Goal: Transaction & Acquisition: Purchase product/service

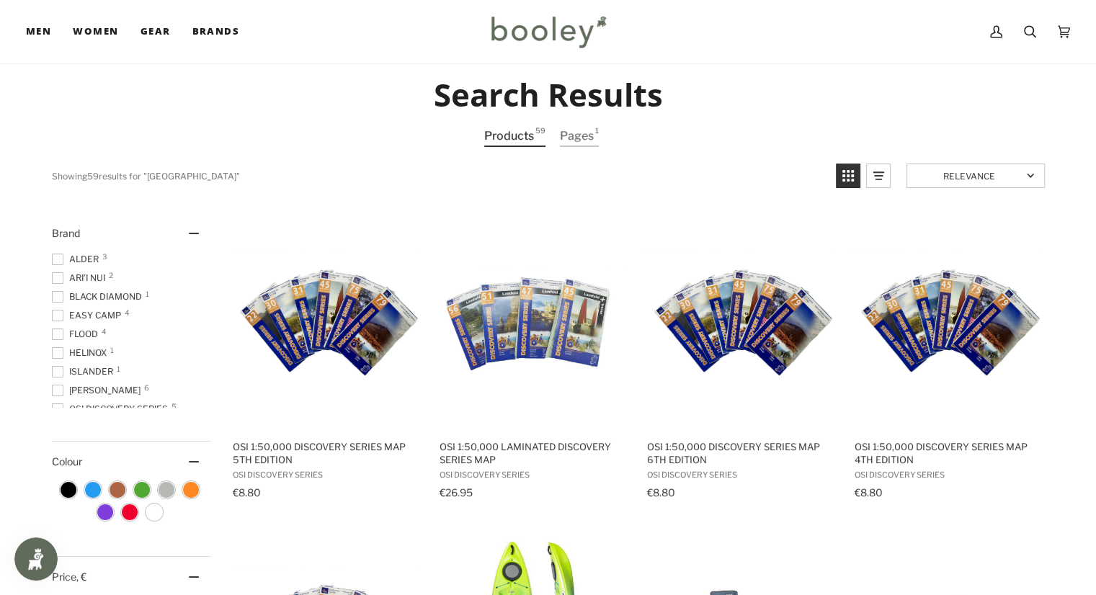
scroll to position [26, 0]
click at [504, 133] on link "Products 59" at bounding box center [514, 136] width 61 height 21
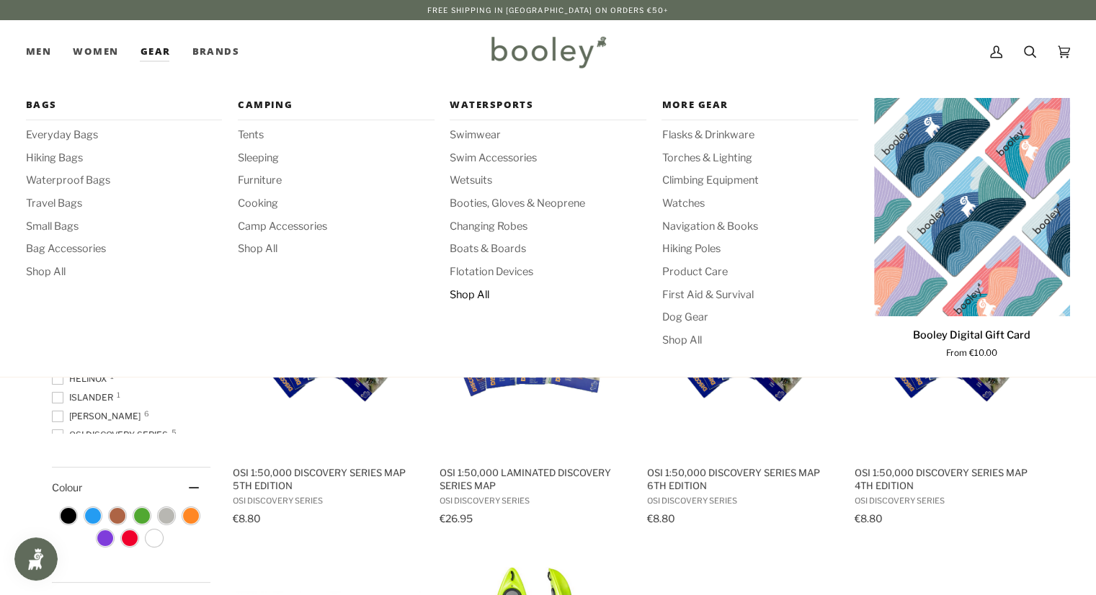
click at [476, 293] on span "Shop All" at bounding box center [548, 296] width 196 height 16
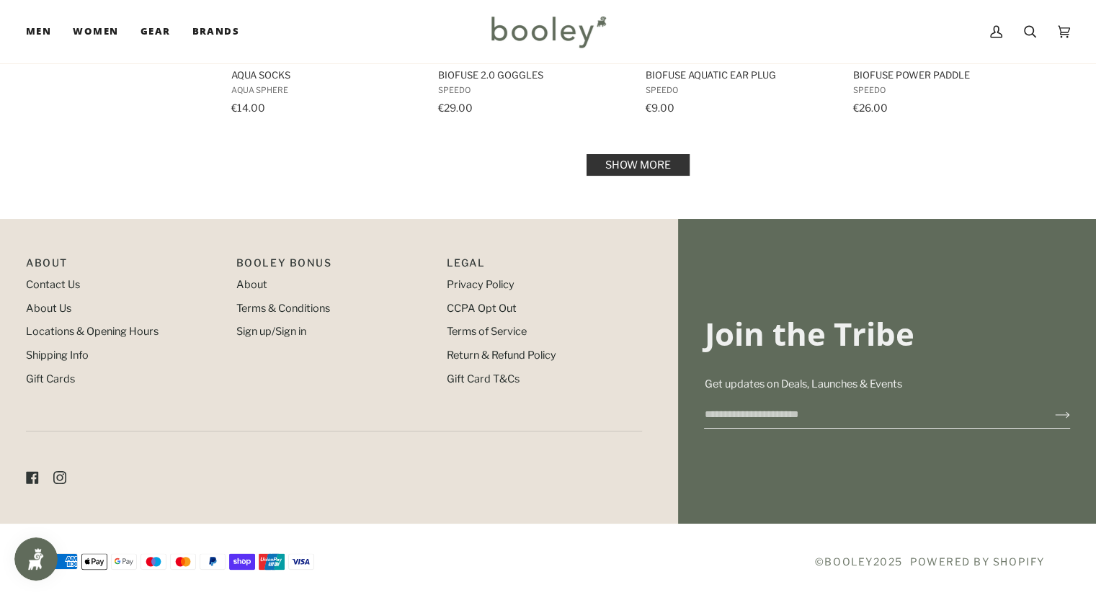
scroll to position [1654, 0]
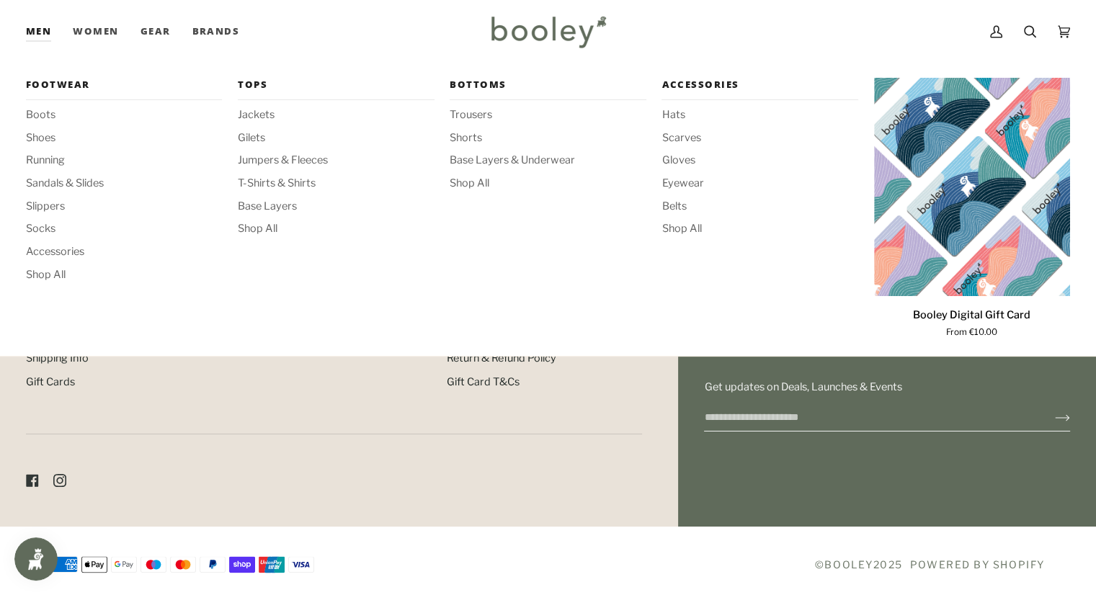
click at [42, 31] on link "Men" at bounding box center [44, 31] width 36 height 63
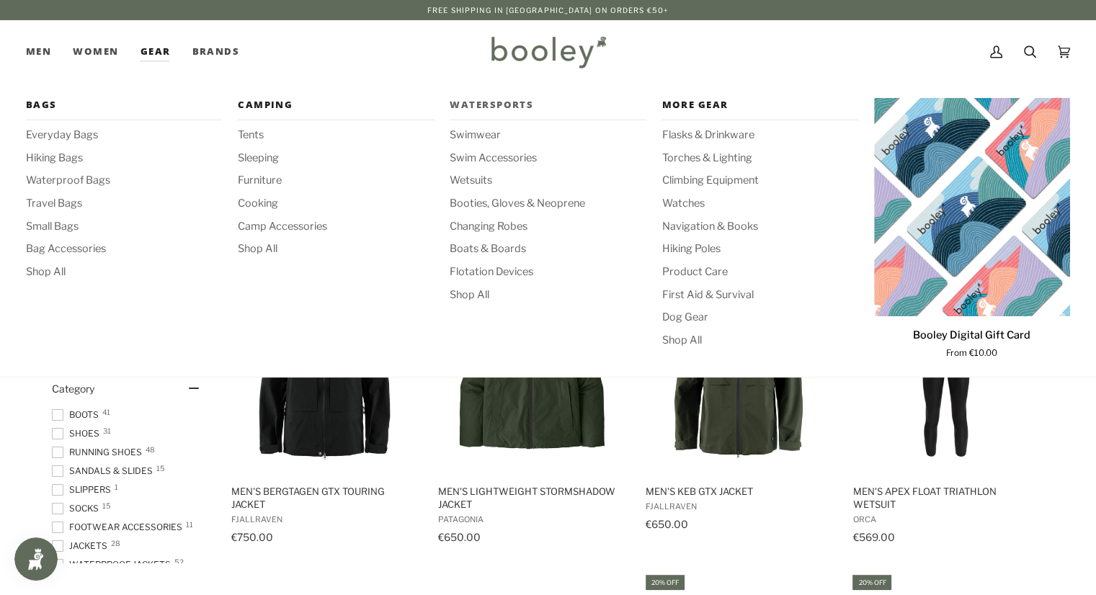
click at [519, 98] on span "Watersports" at bounding box center [548, 105] width 196 height 14
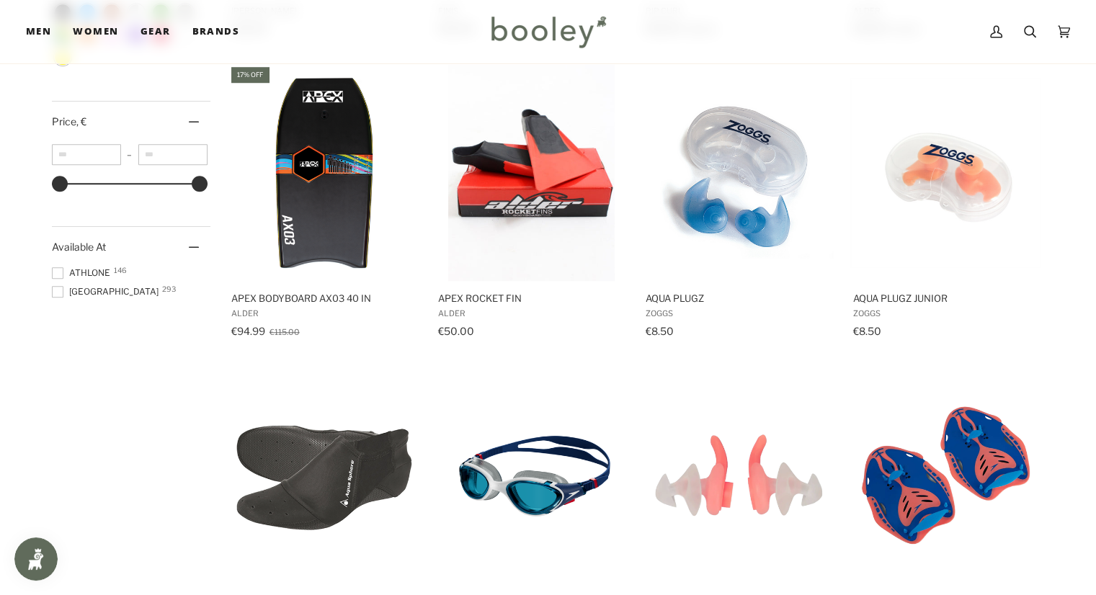
scroll to position [1127, 0]
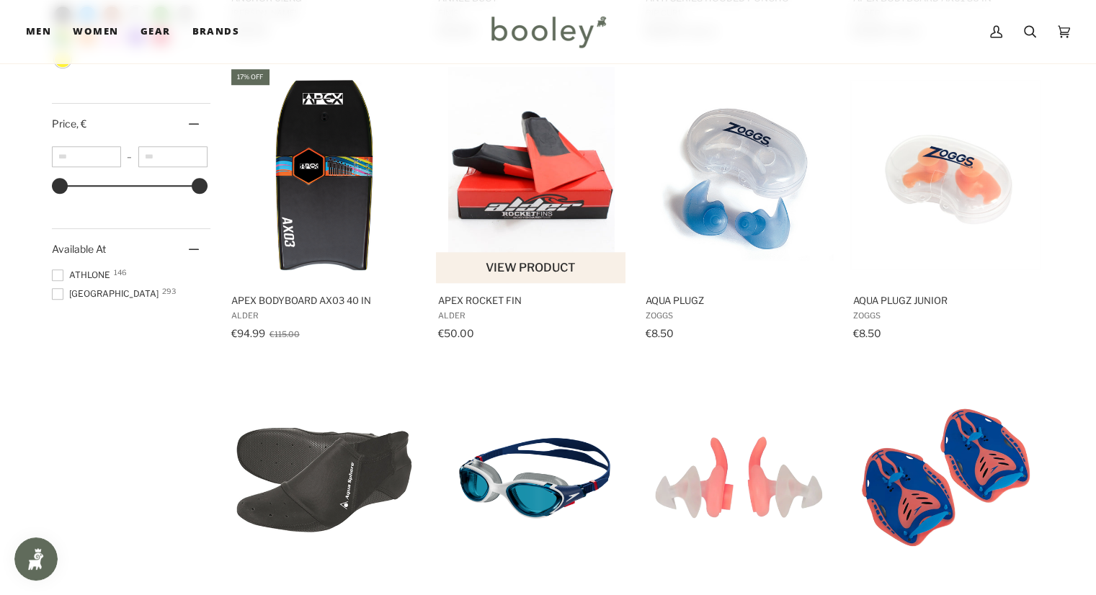
click at [527, 262] on button "View product" at bounding box center [531, 267] width 190 height 31
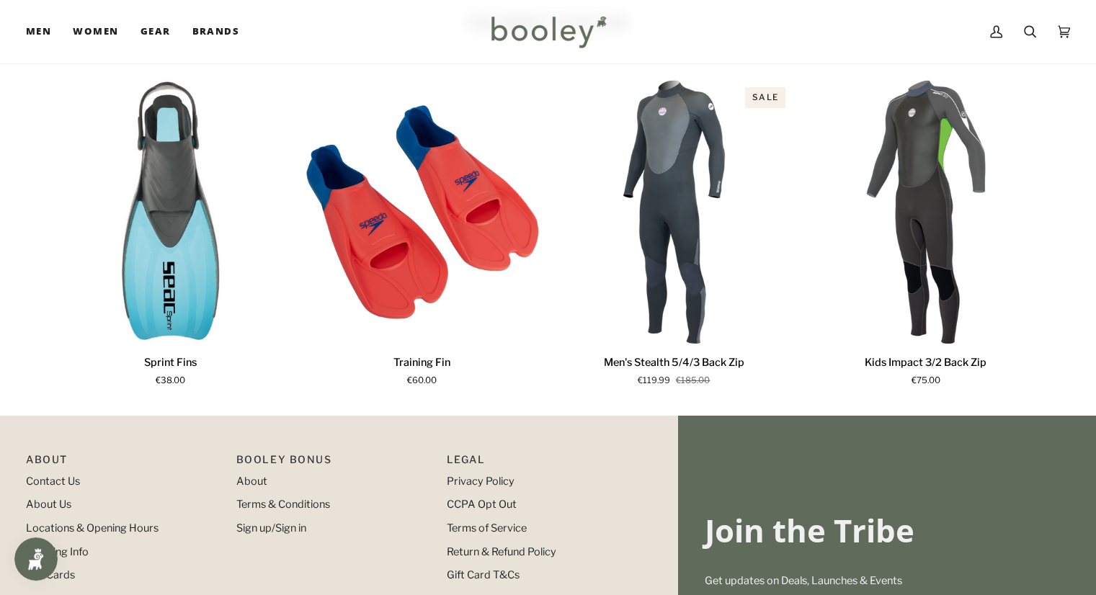
scroll to position [945, 0]
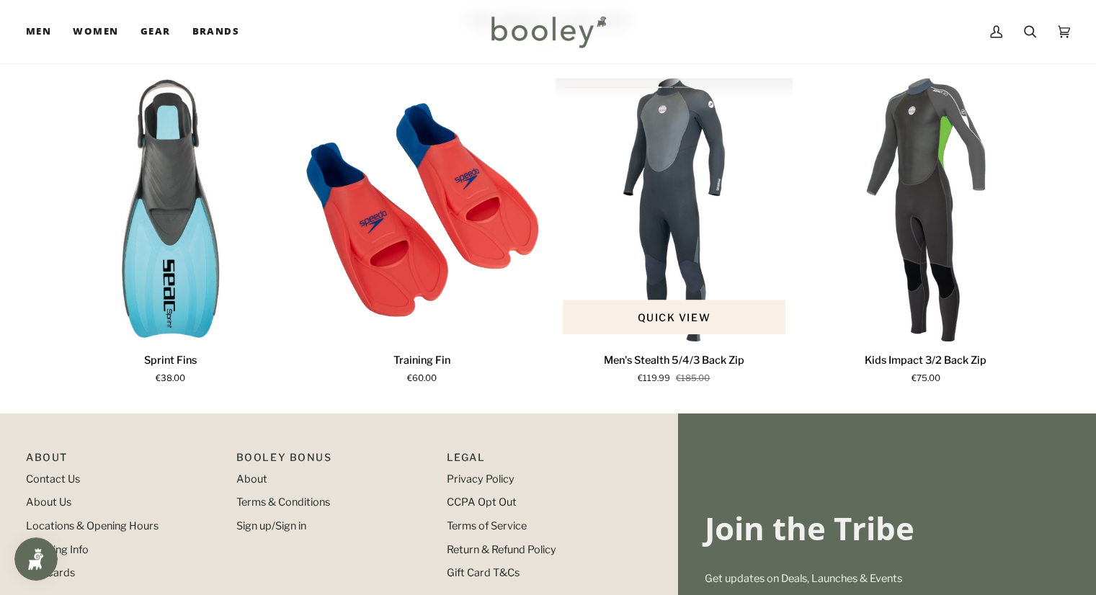
click at [669, 153] on img "Men's Stealth 5/4/3 Back Zip" at bounding box center [675, 210] width 238 height 264
